Goal: Task Accomplishment & Management: Use online tool/utility

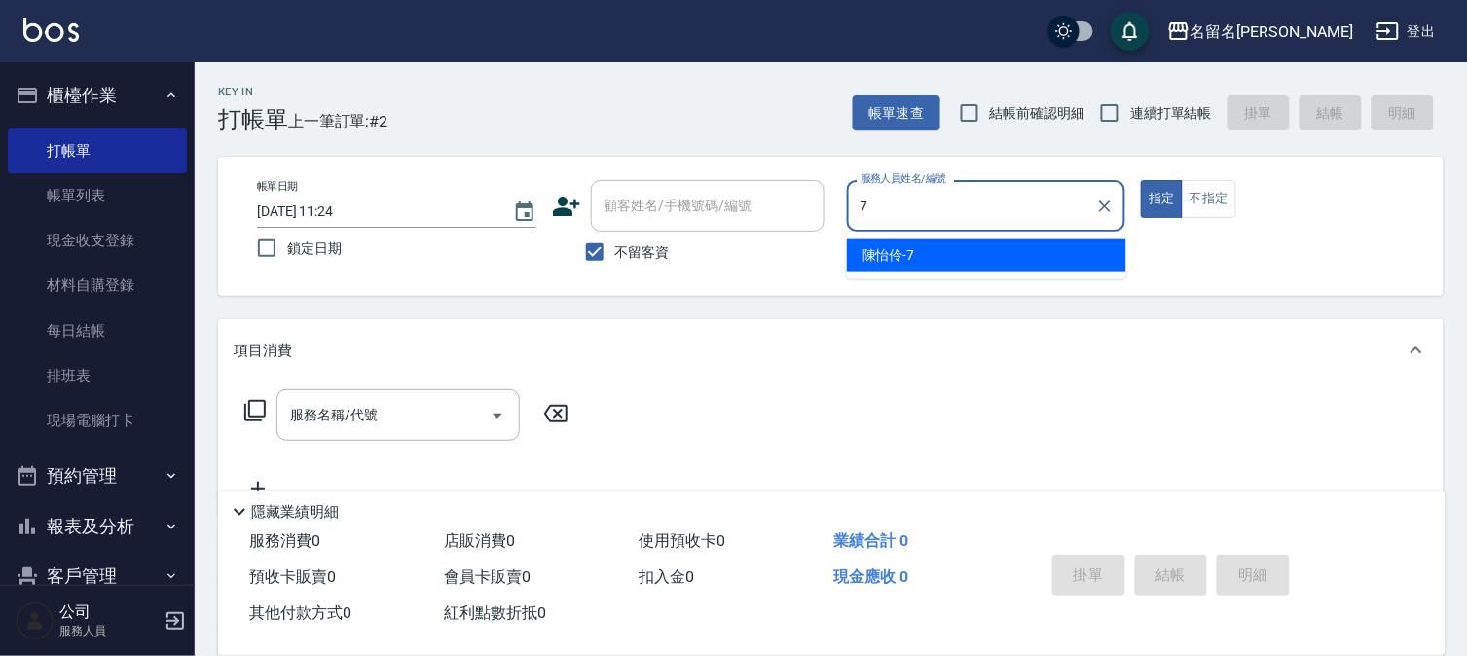
type input "陳怡伶-7"
type button "true"
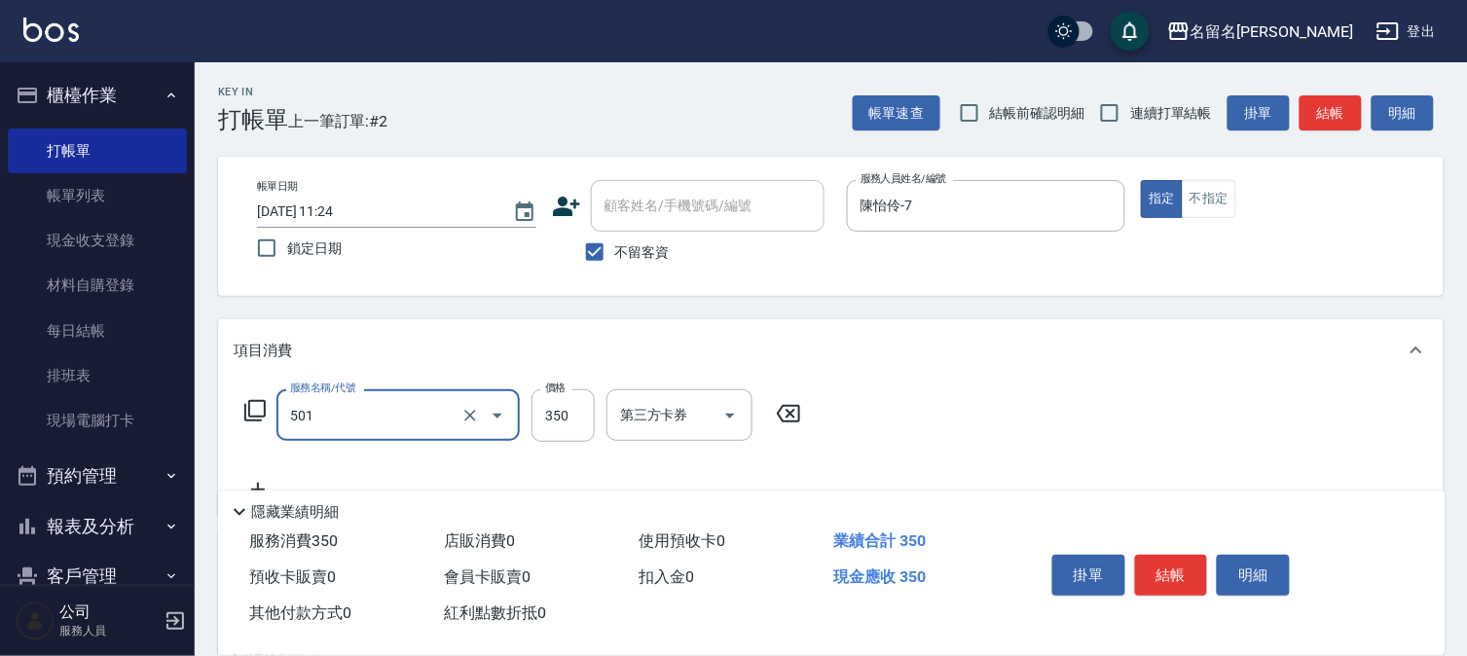
type input "P.S洗髮(501)"
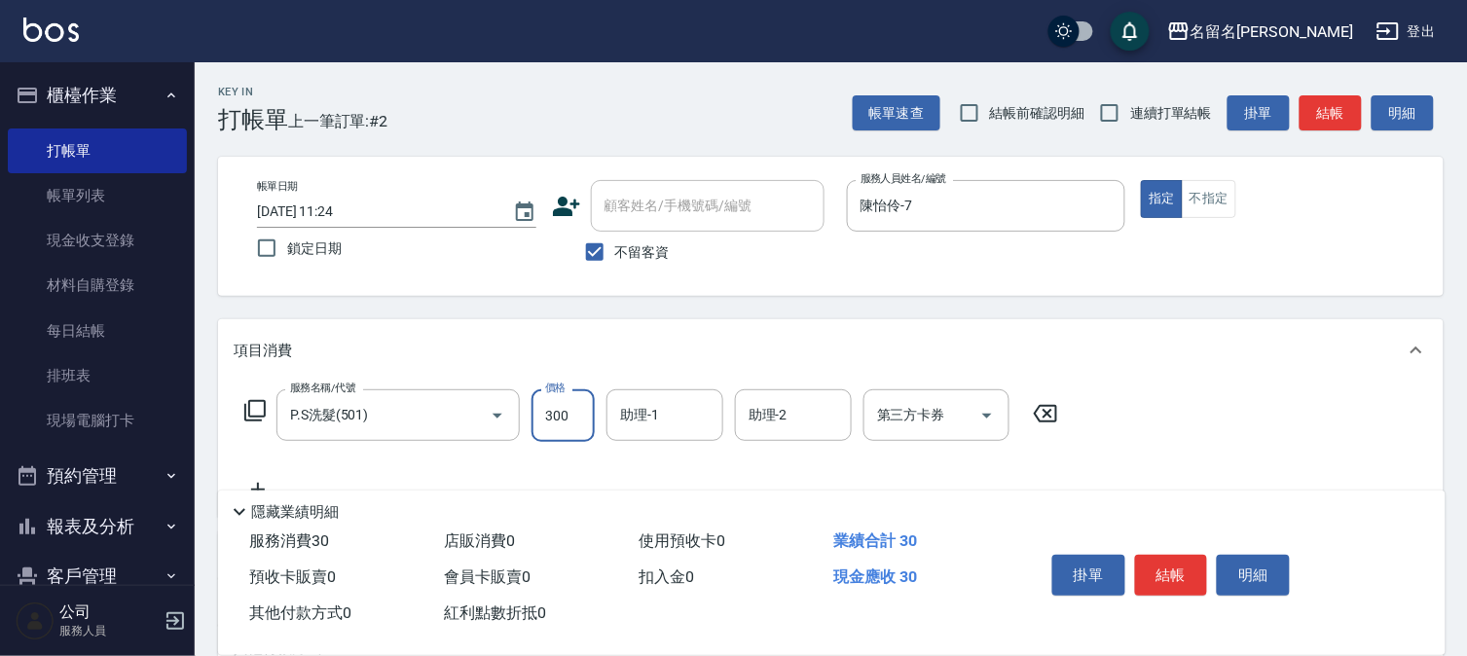
type input "300"
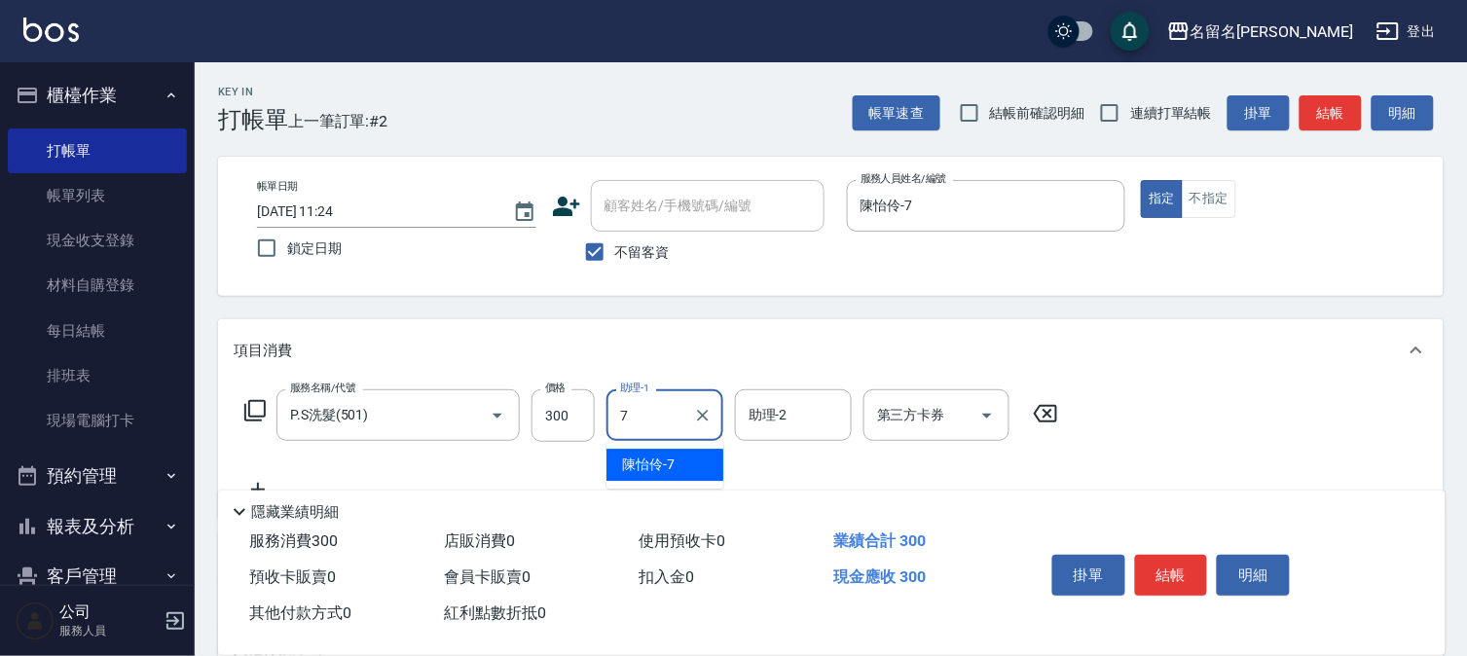
type input "陳怡伶-7"
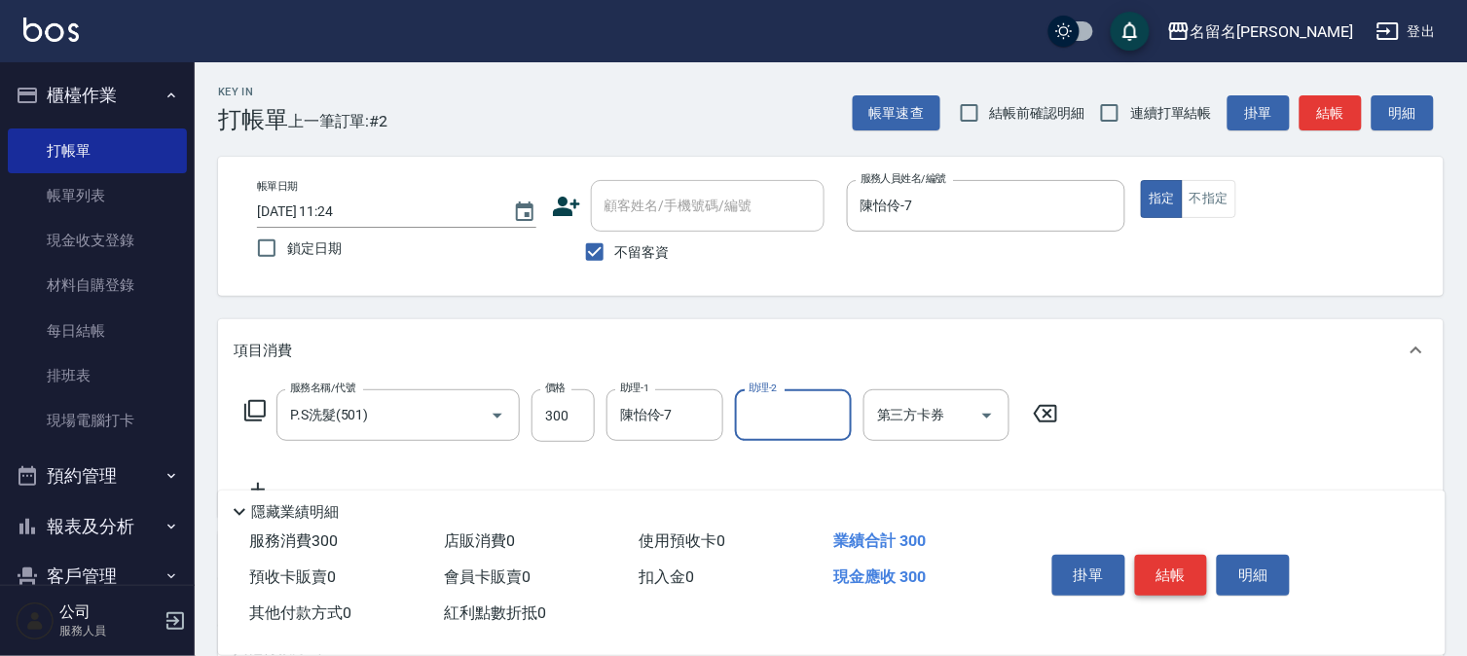
click at [1181, 562] on button "結帳" at bounding box center [1171, 575] width 73 height 41
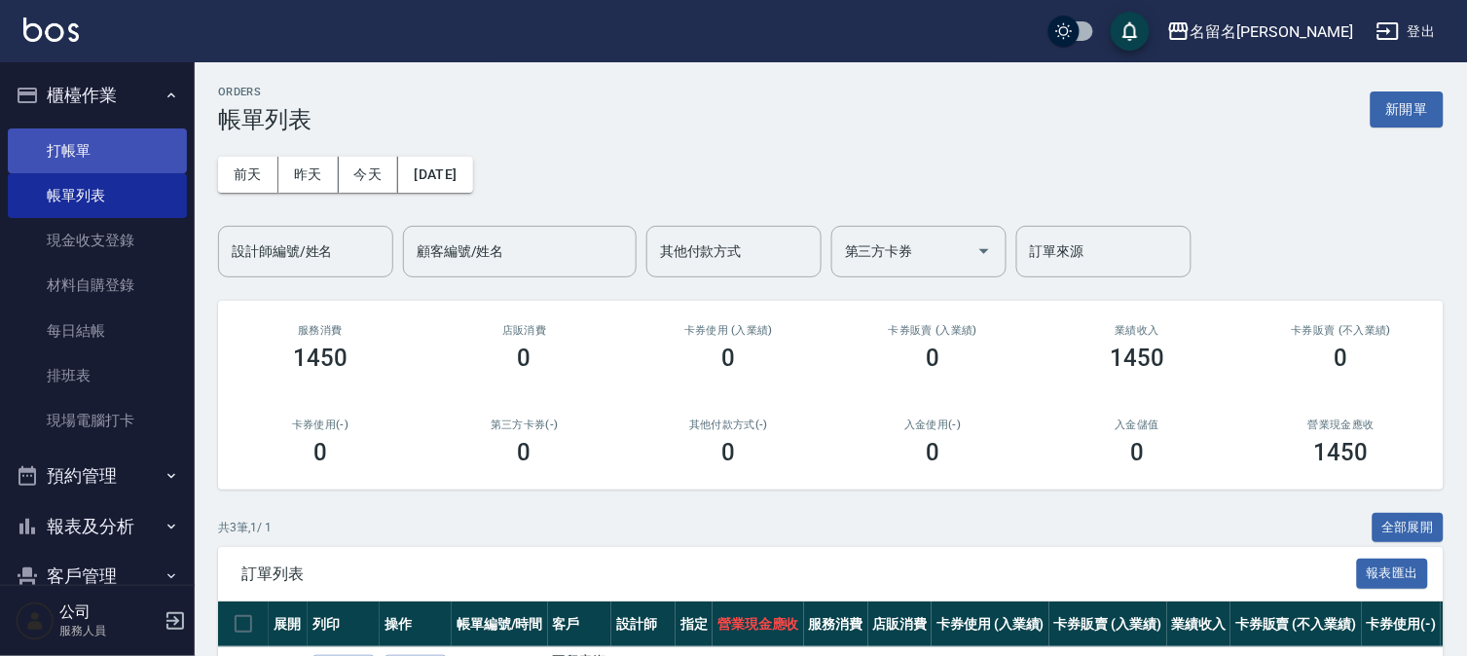
click at [132, 153] on link "打帳單" at bounding box center [97, 150] width 179 height 45
